Goal: Task Accomplishment & Management: Manage account settings

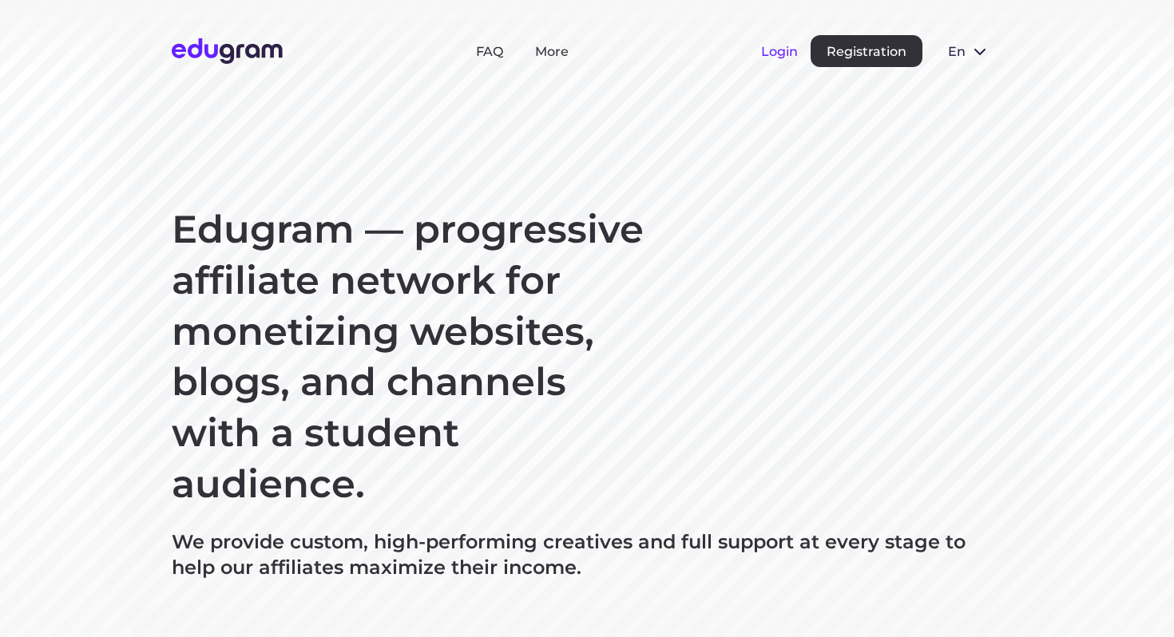
click at [779, 50] on button "Login" at bounding box center [779, 51] width 37 height 15
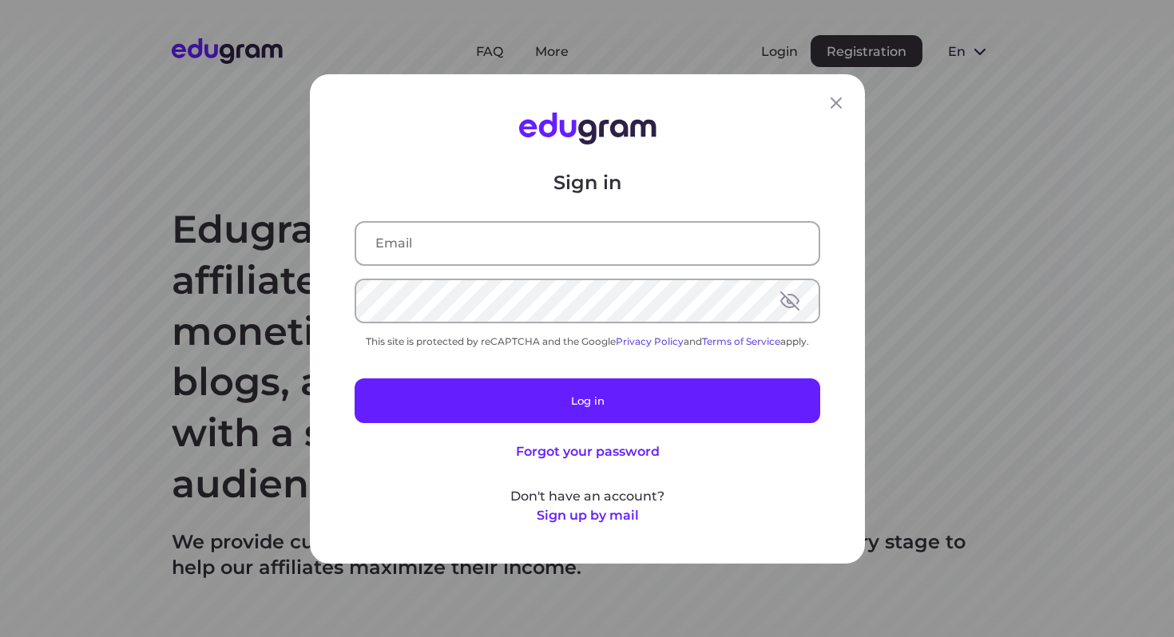
click at [578, 259] on input "text" at bounding box center [587, 243] width 462 height 42
type input "[EMAIL_ADDRESS][DOMAIN_NAME]"
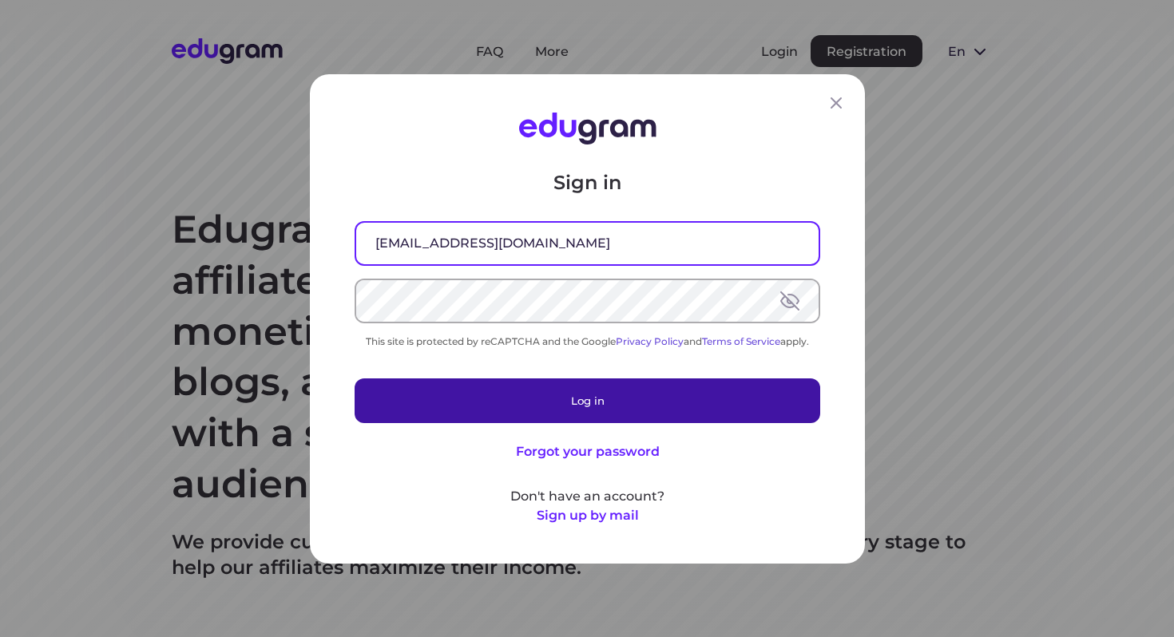
click at [528, 409] on button "Log in" at bounding box center [588, 400] width 466 height 45
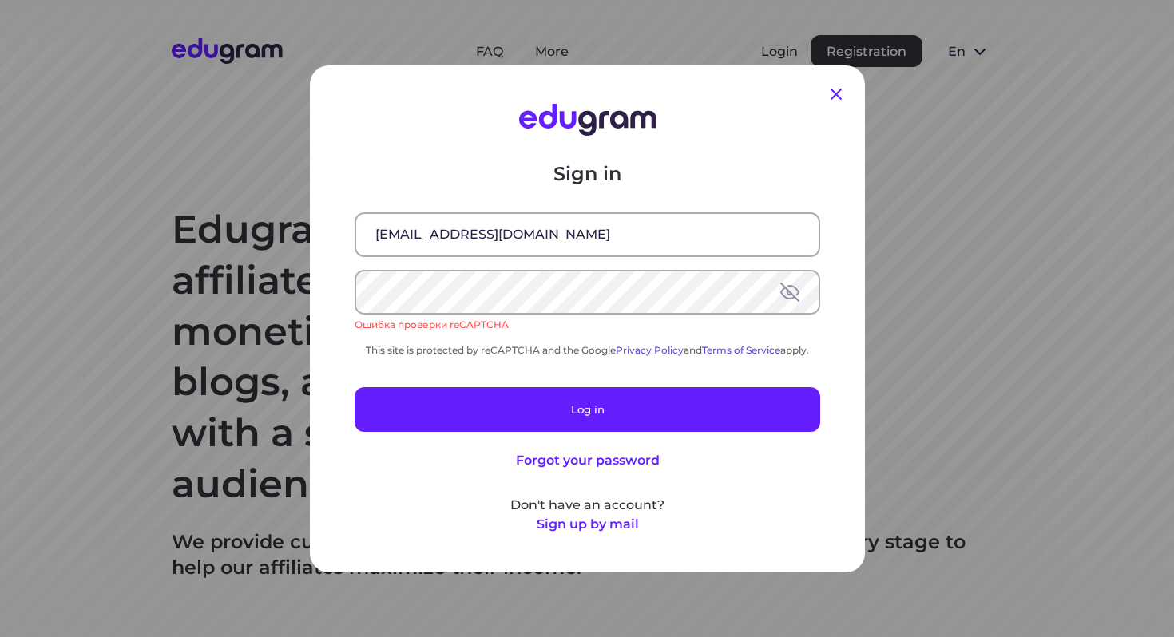
click at [838, 89] on icon at bounding box center [836, 94] width 19 height 19
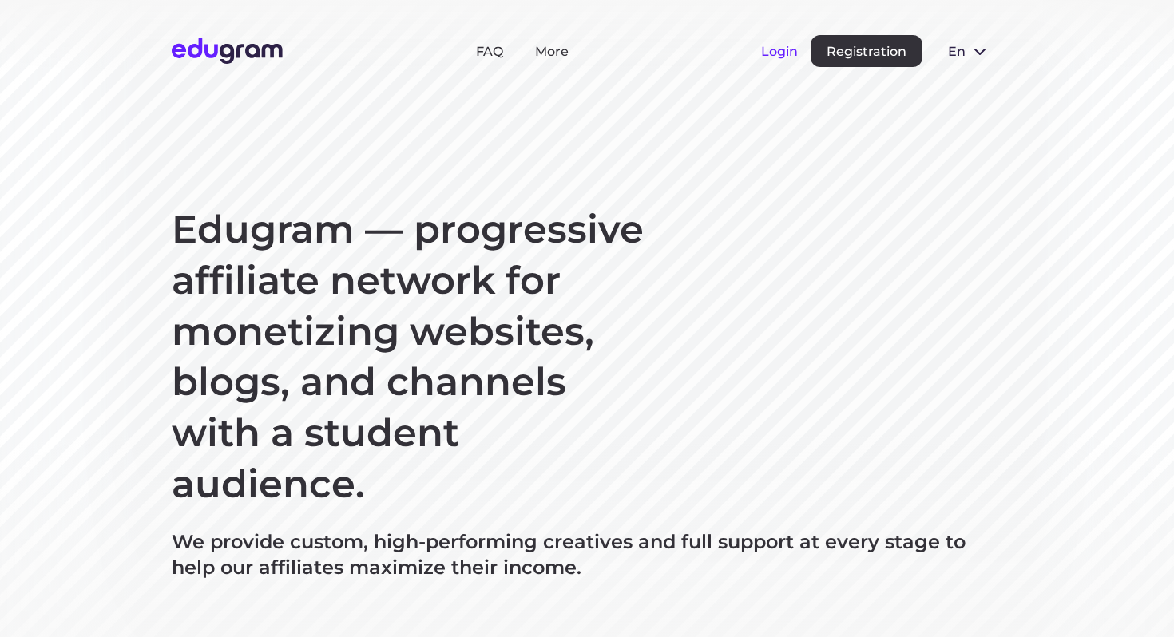
click at [767, 57] on button "Login" at bounding box center [779, 51] width 37 height 15
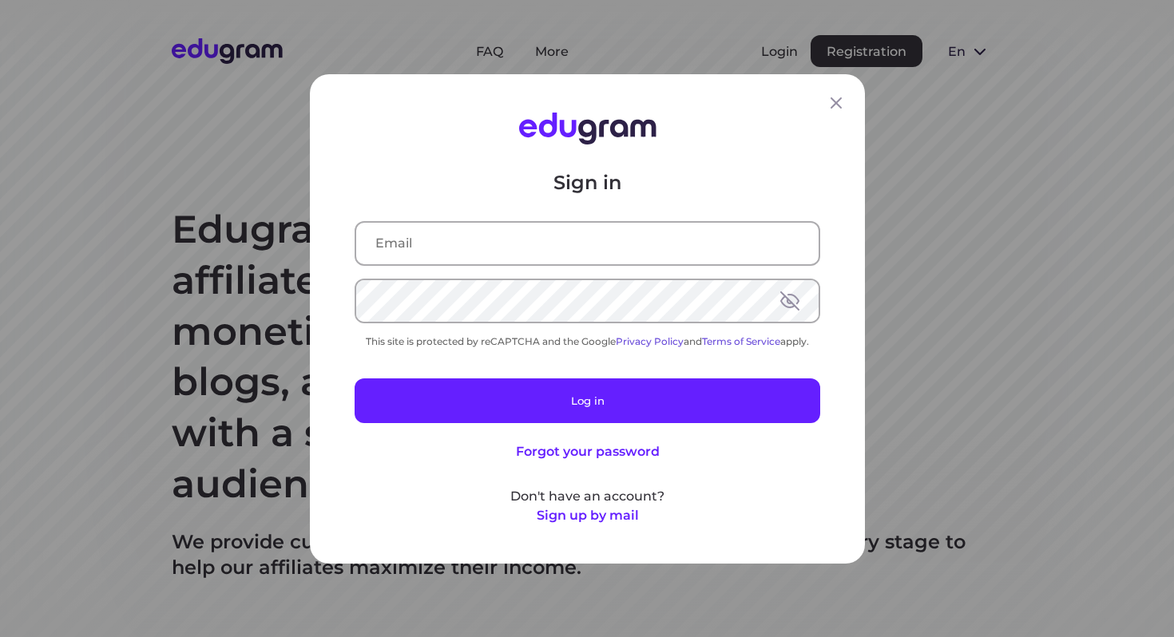
click at [562, 220] on div at bounding box center [588, 242] width 466 height 45
click at [512, 260] on input "text" at bounding box center [587, 243] width 462 height 42
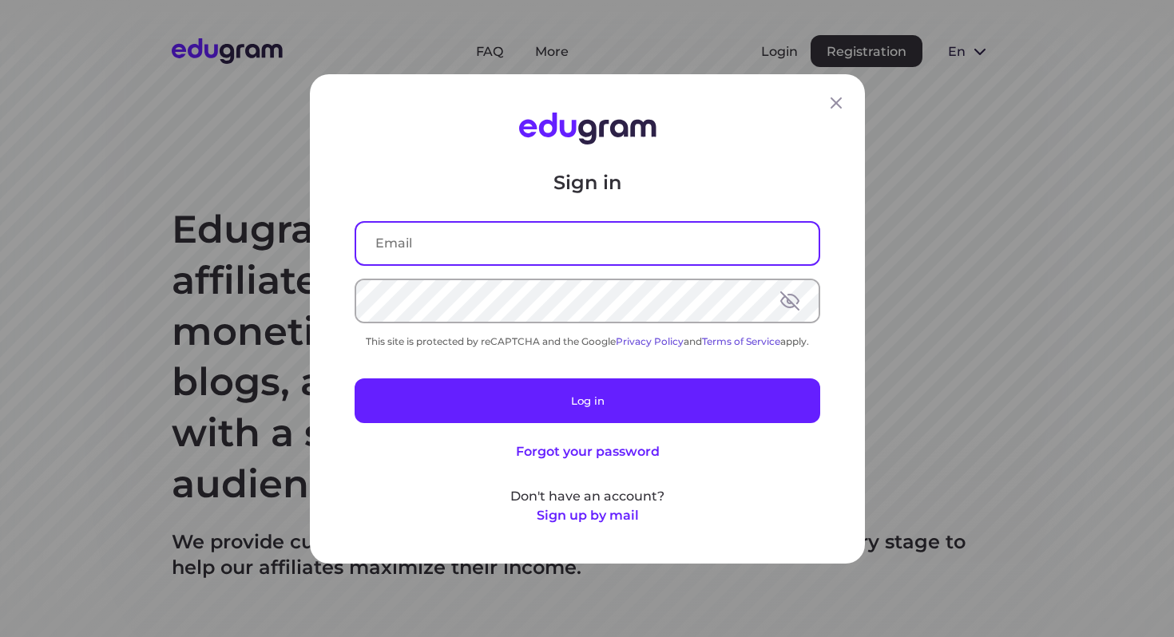
type input "[EMAIL_ADDRESS][DOMAIN_NAME]"
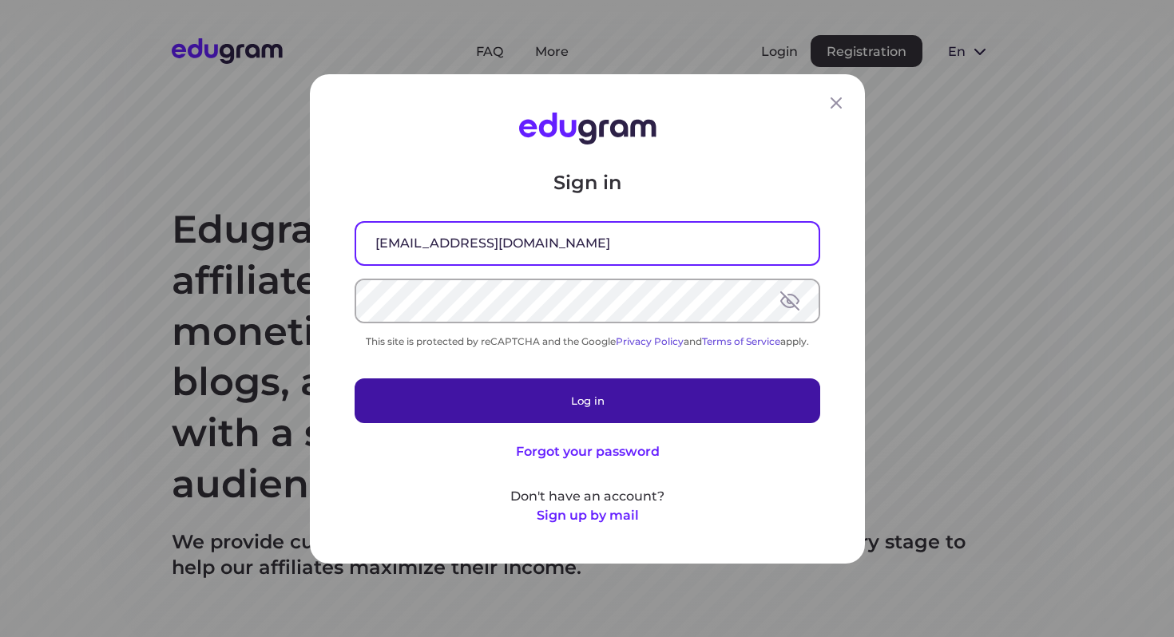
click at [496, 396] on button "Log in" at bounding box center [588, 400] width 466 height 45
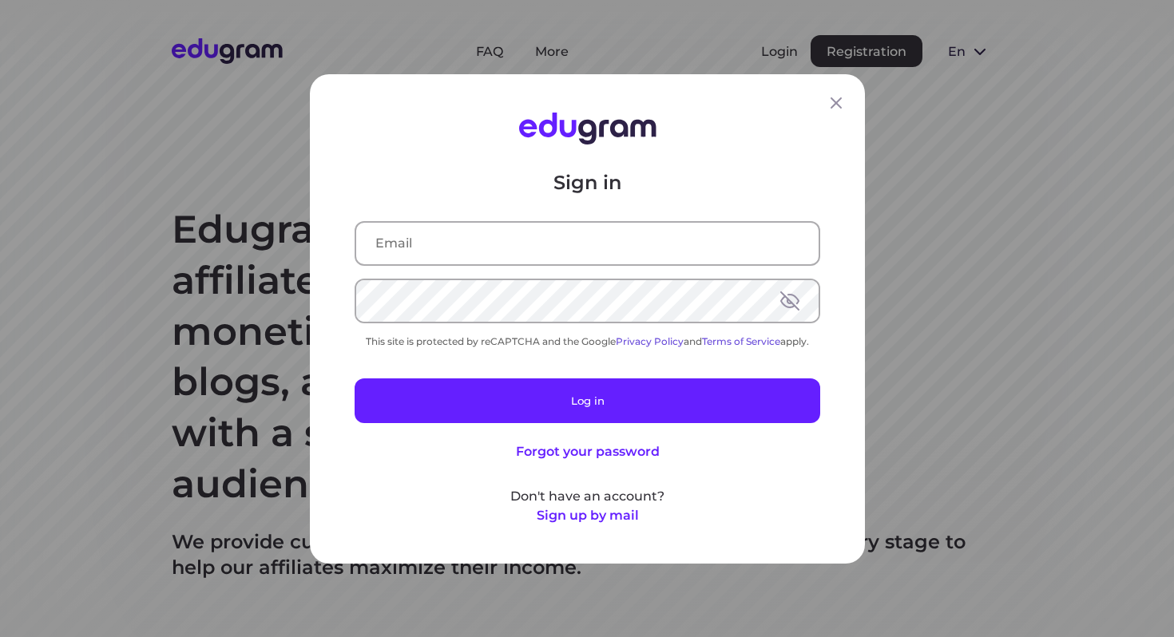
click at [529, 252] on input "text" at bounding box center [587, 243] width 462 height 42
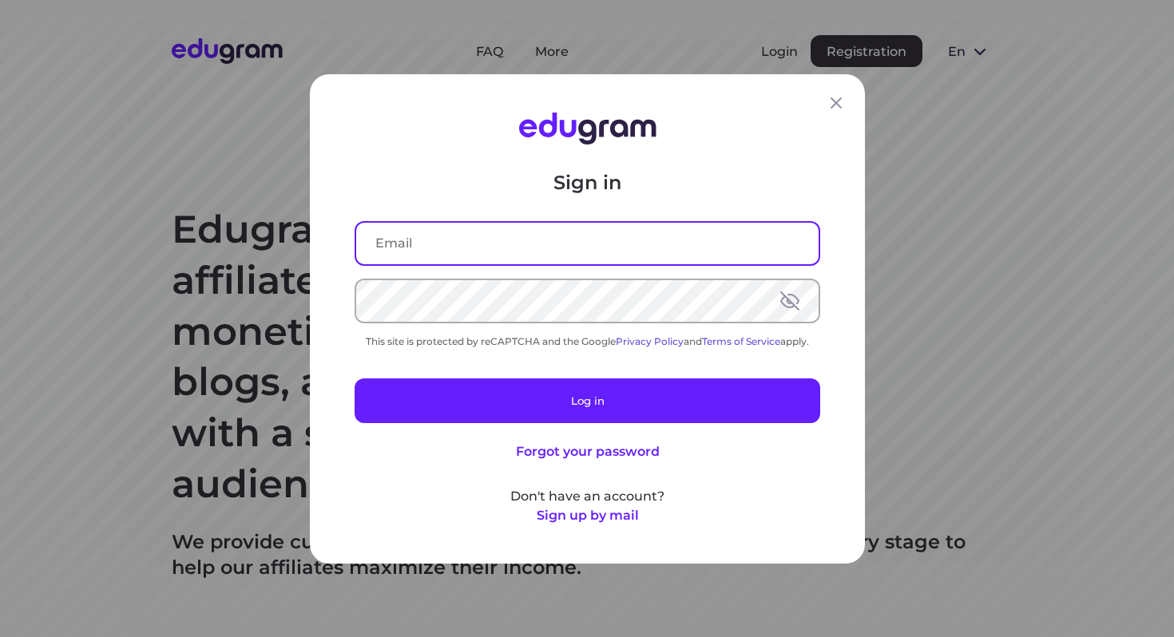
type input "[EMAIL_ADDRESS][DOMAIN_NAME]"
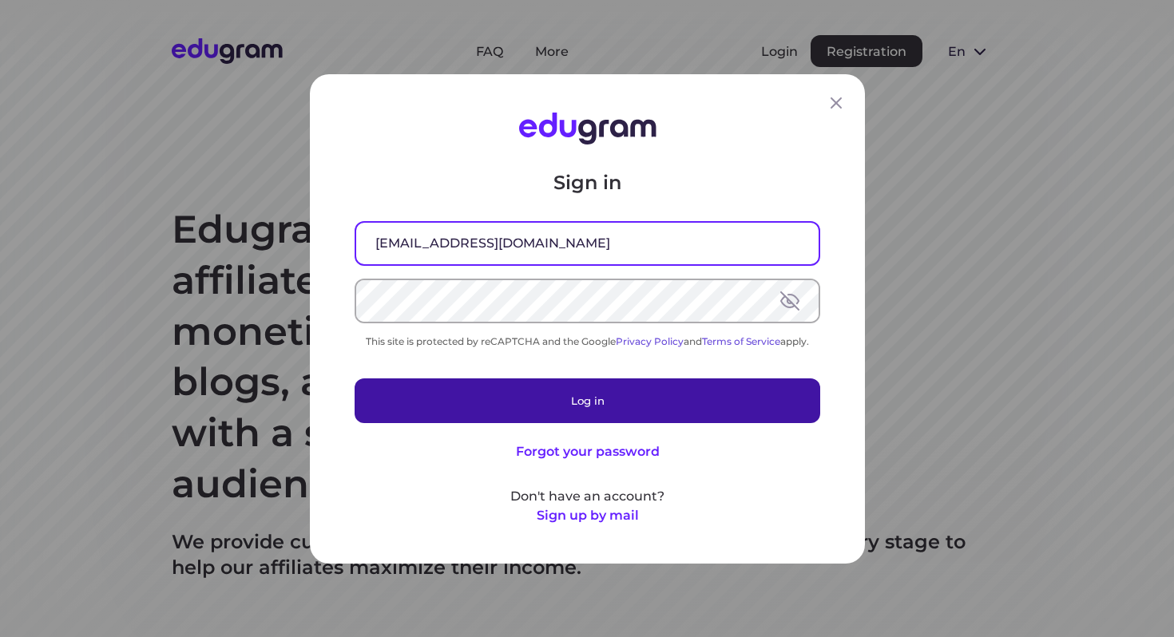
click at [558, 402] on button "Log in" at bounding box center [588, 400] width 466 height 45
